Goal: Information Seeking & Learning: Find specific fact

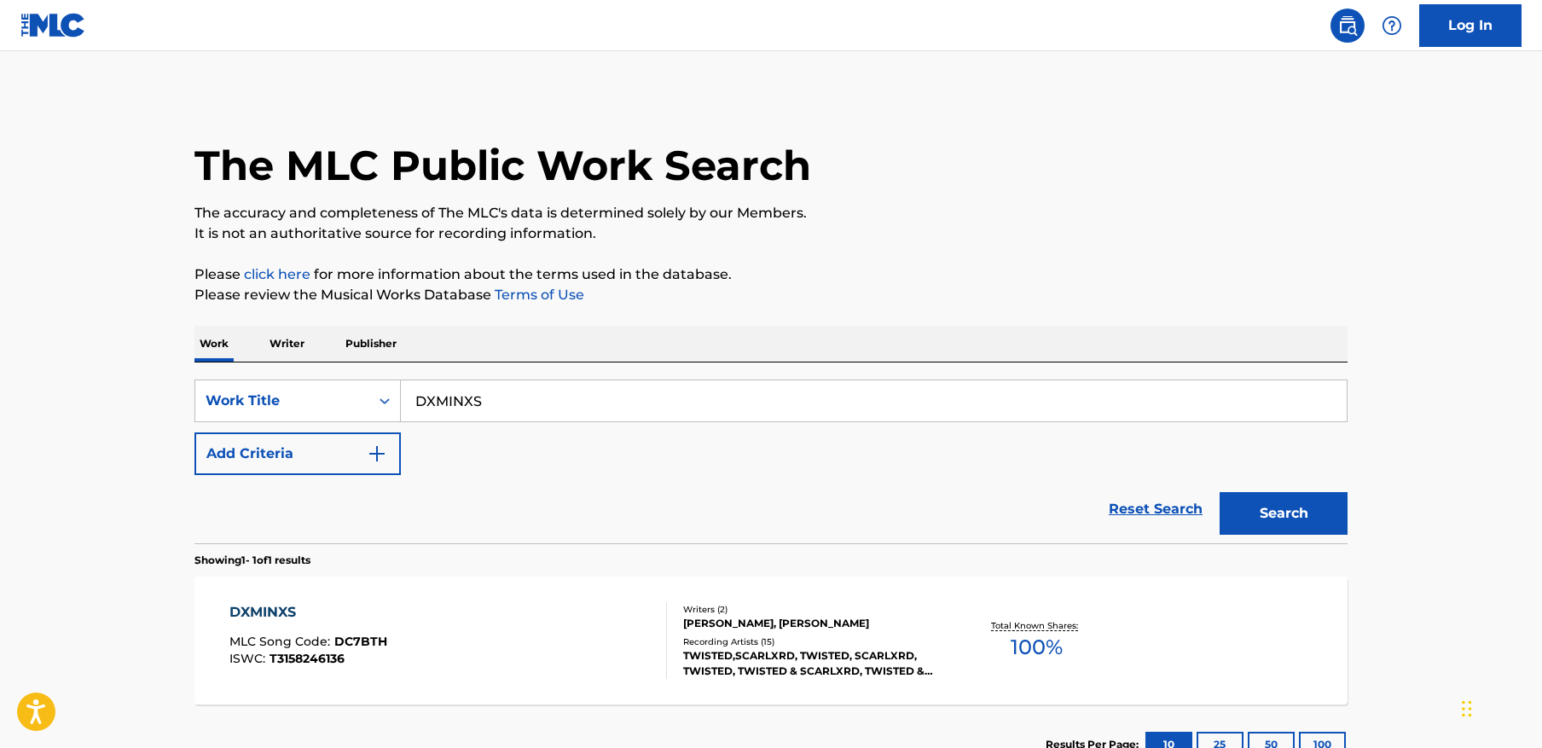
click at [38, 30] on img at bounding box center [53, 25] width 66 height 25
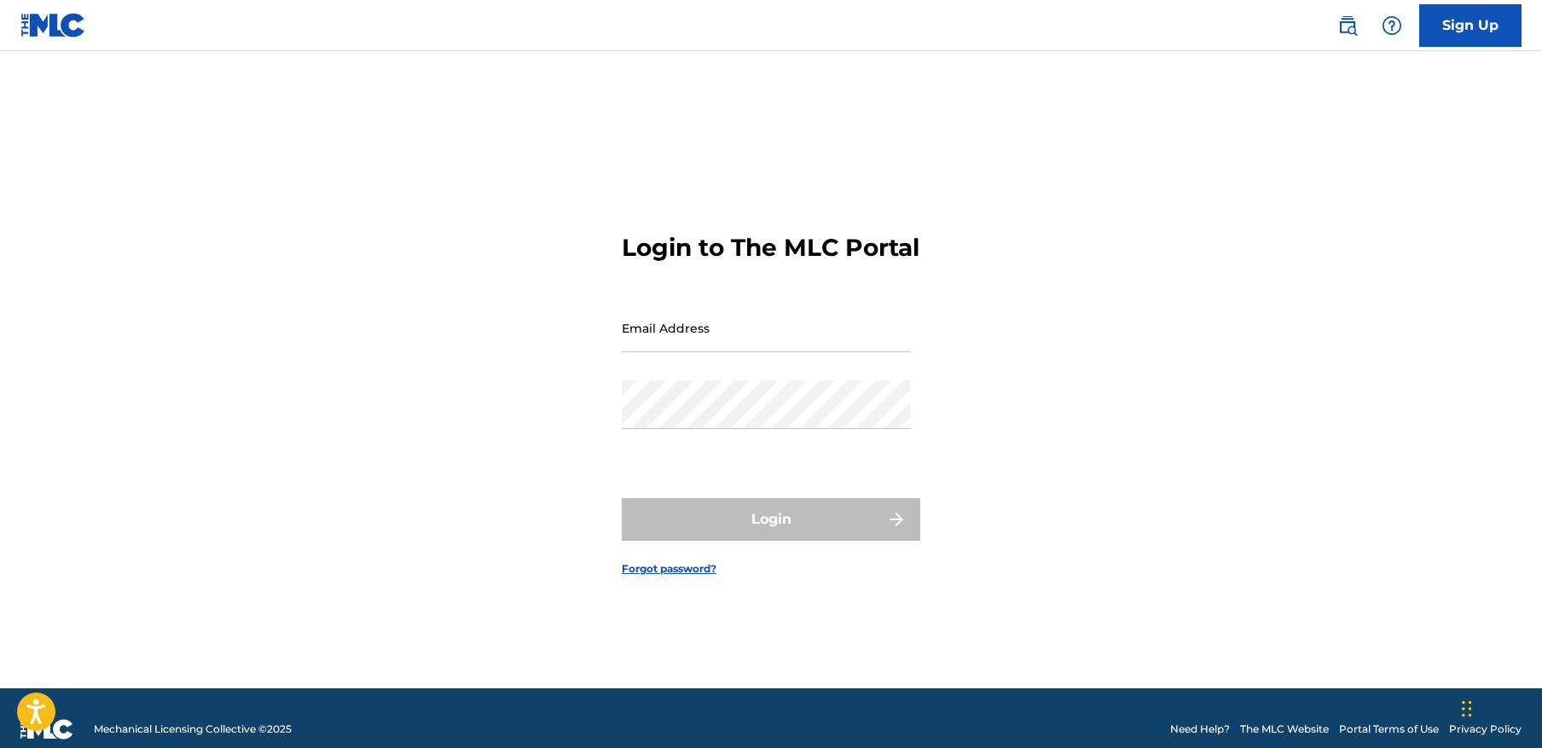
click at [69, 33] on img at bounding box center [53, 25] width 66 height 25
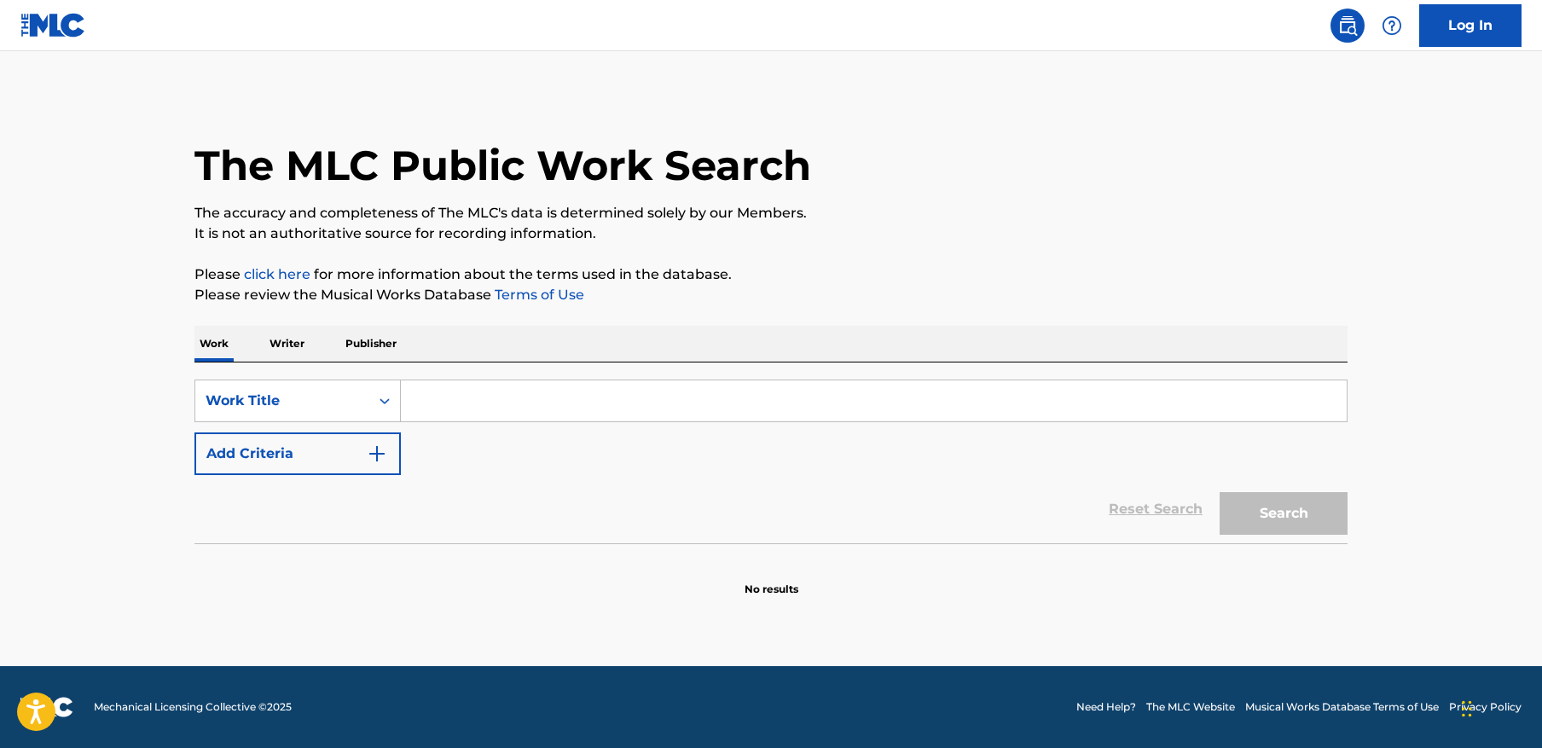
click at [713, 398] on input "Search Form" at bounding box center [874, 400] width 946 height 41
paste input "DXMINXS"
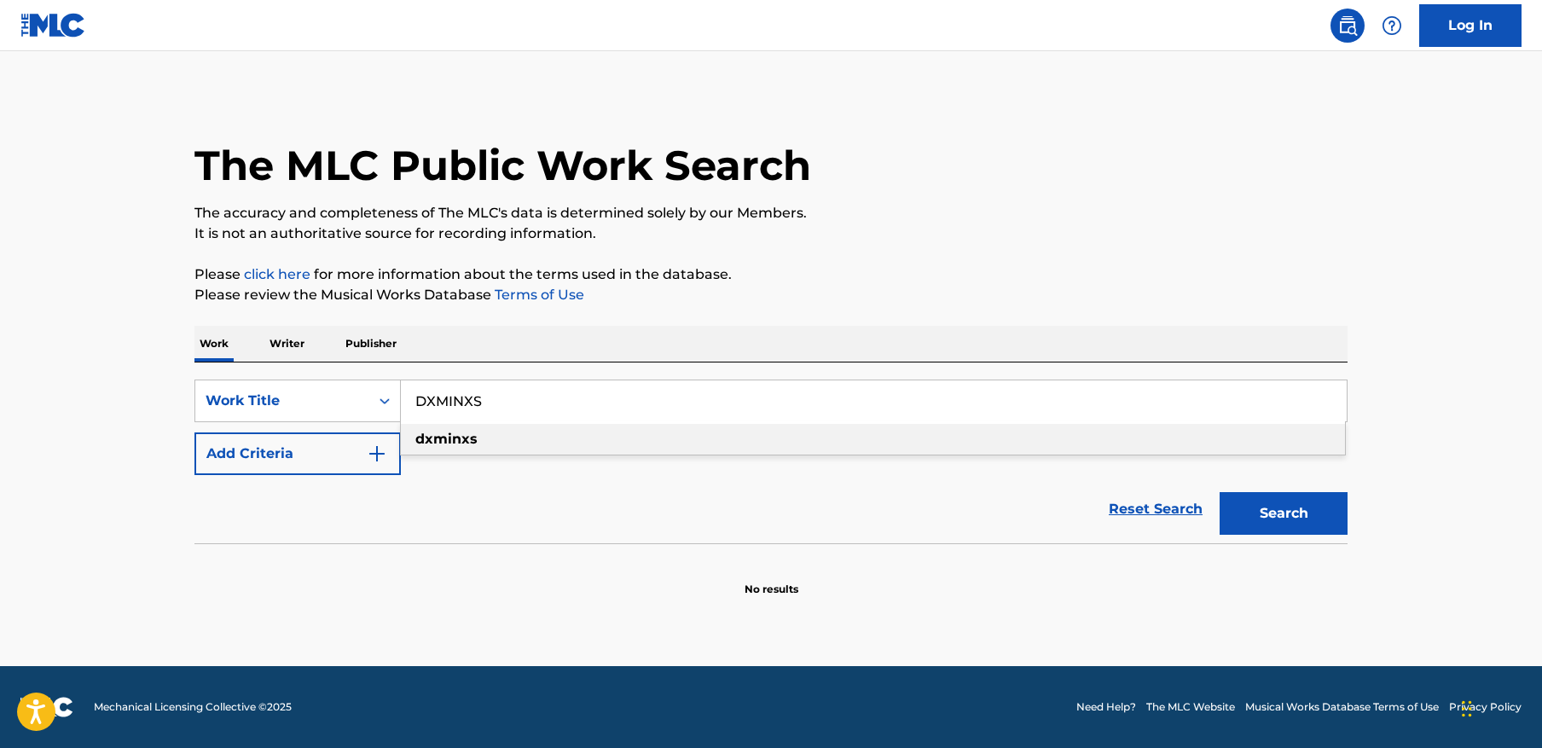
type input "DXMINXS"
click at [1314, 525] on button "Search" at bounding box center [1284, 513] width 128 height 43
